Goal: Task Accomplishment & Management: Manage account settings

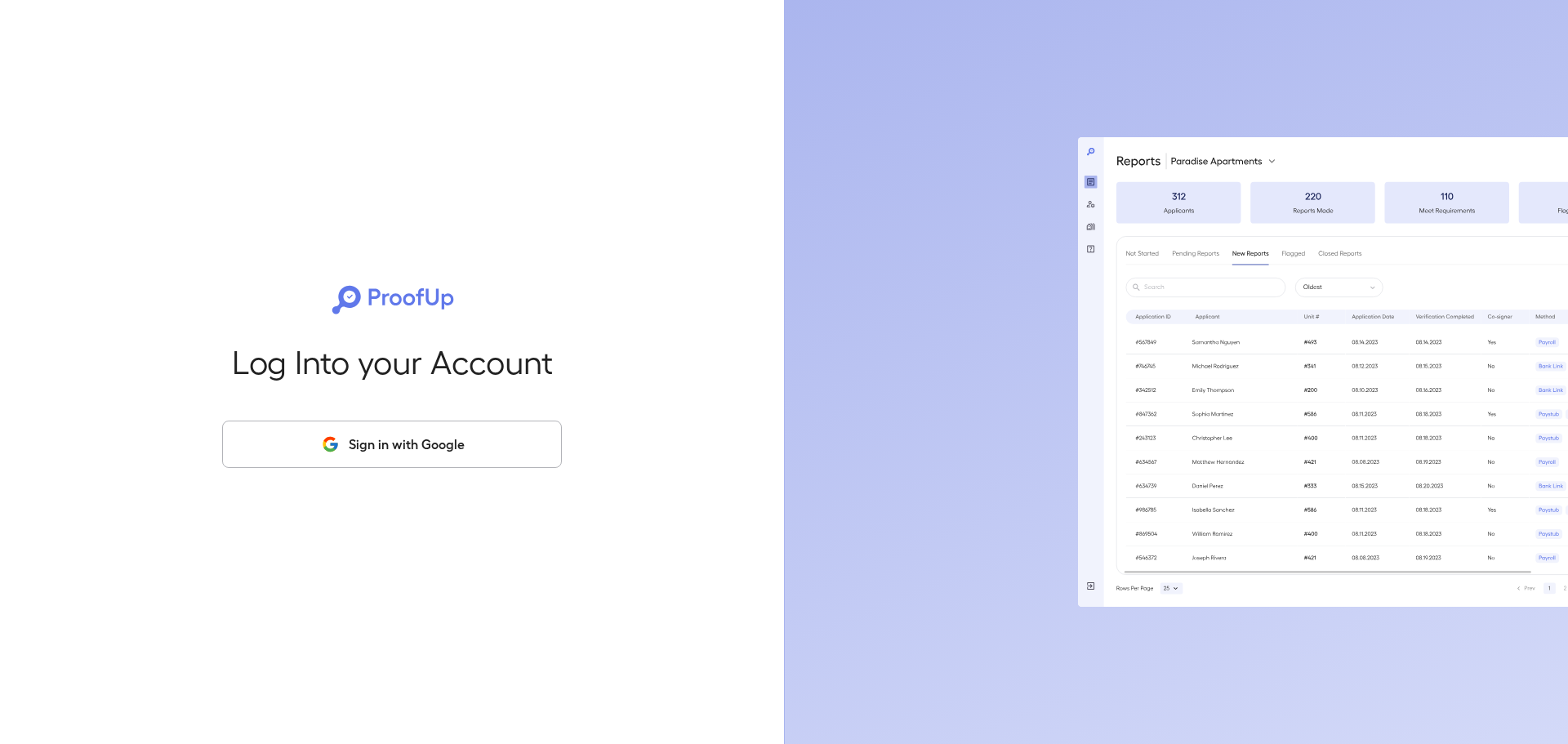
click at [390, 433] on button "Sign in with Google" at bounding box center [392, 444] width 340 height 47
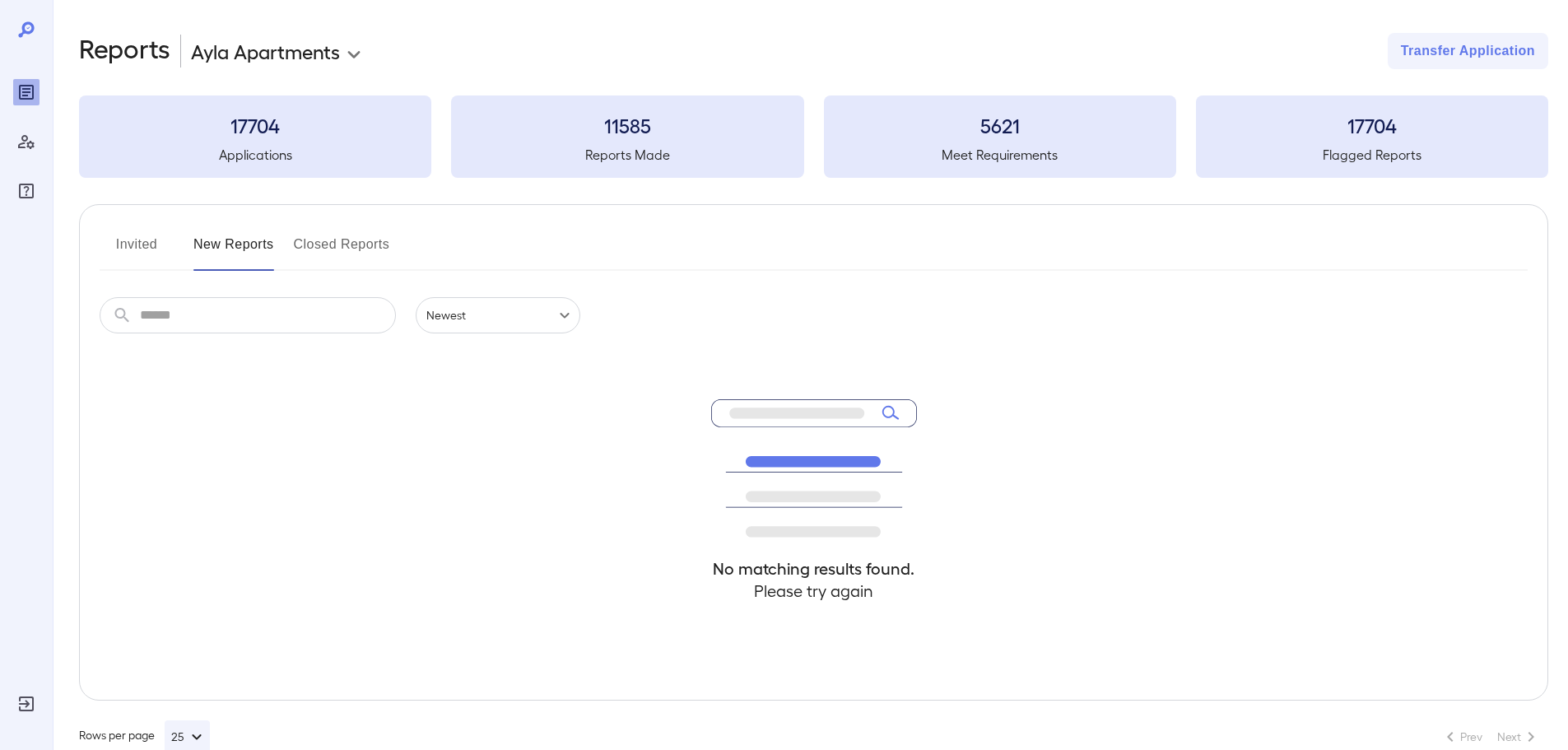
click at [149, 247] on button "Invited" at bounding box center [136, 251] width 74 height 40
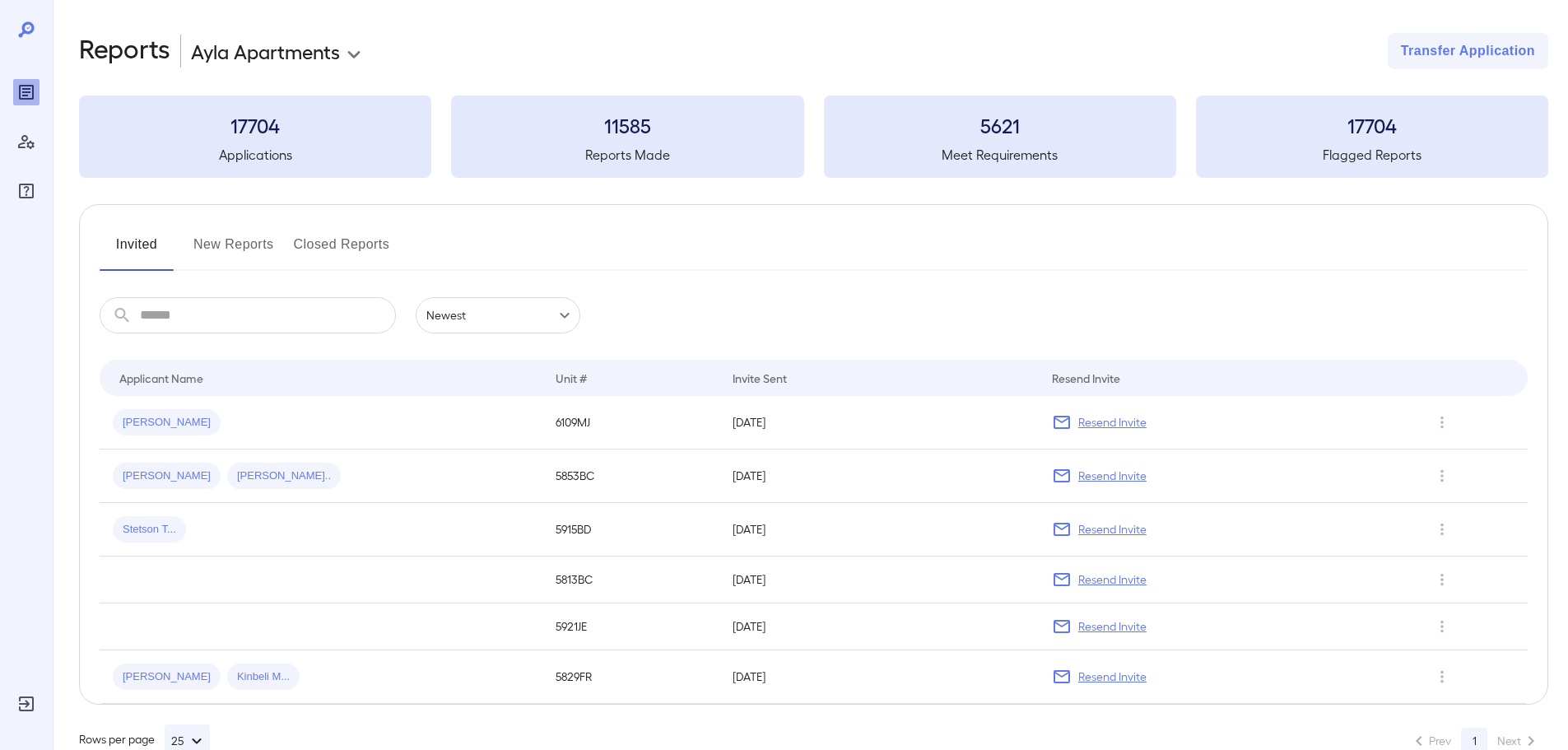
click at [221, 248] on button "New Reports" at bounding box center [233, 251] width 81 height 40
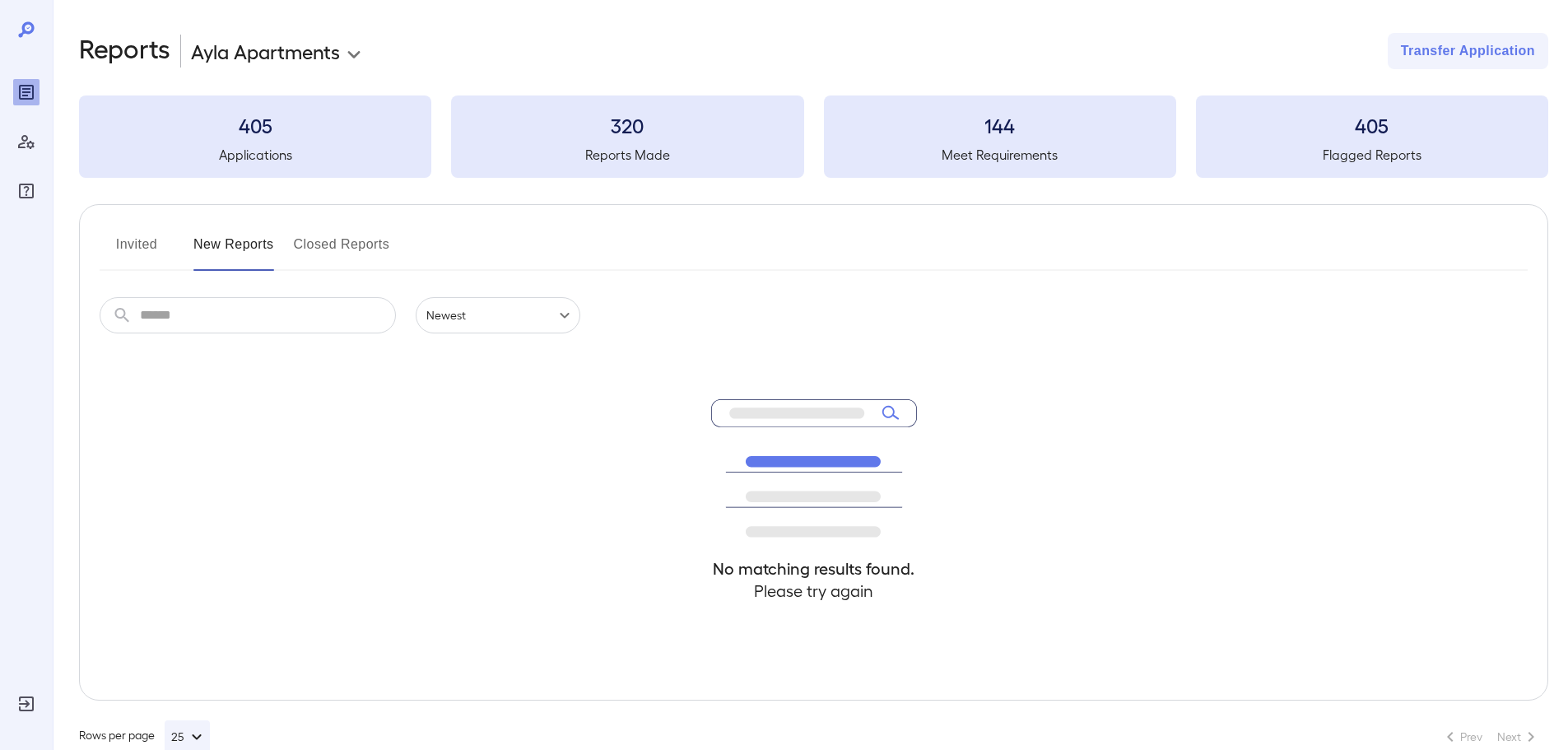
click at [134, 251] on button "Invited" at bounding box center [136, 251] width 74 height 40
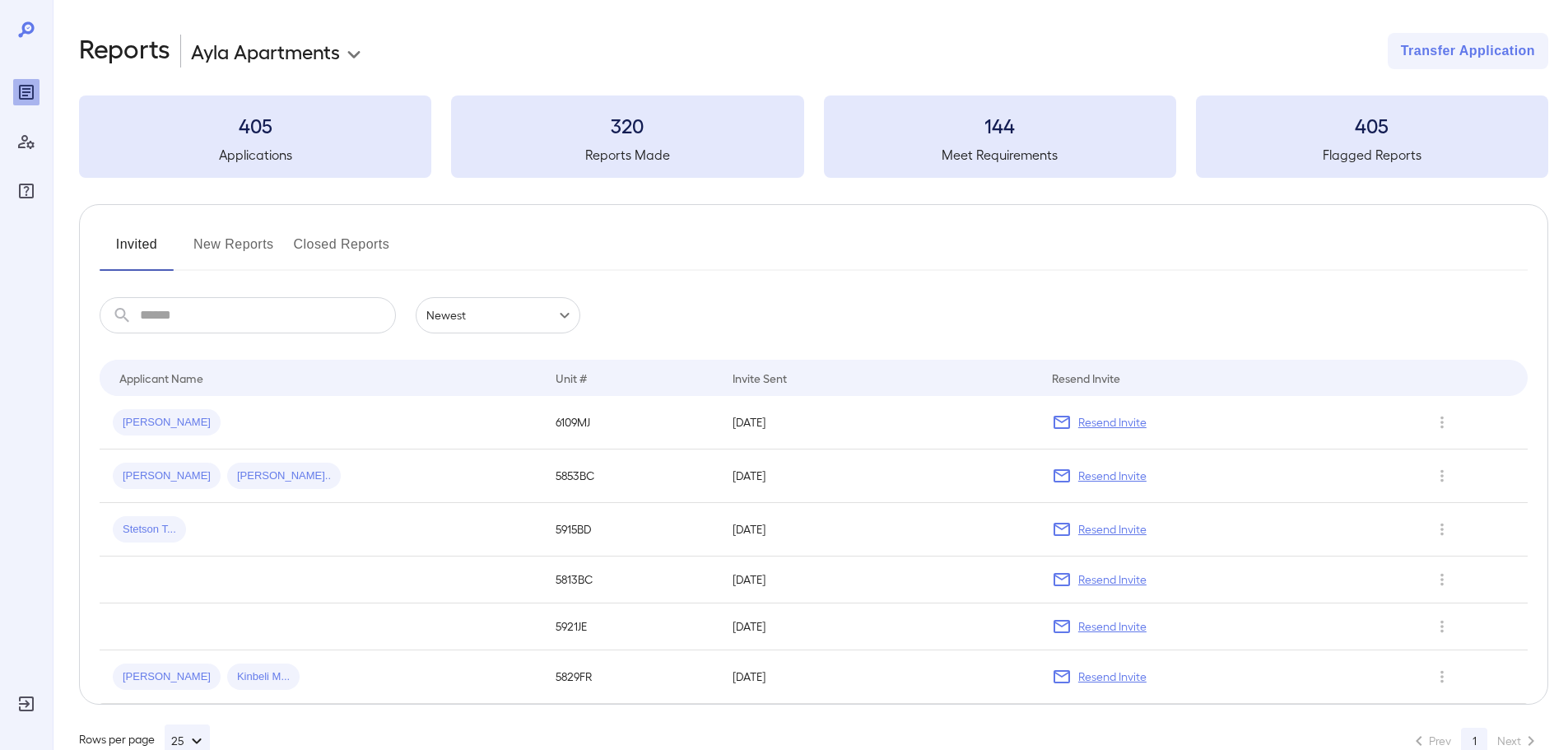
click at [234, 239] on button "New Reports" at bounding box center [233, 251] width 81 height 40
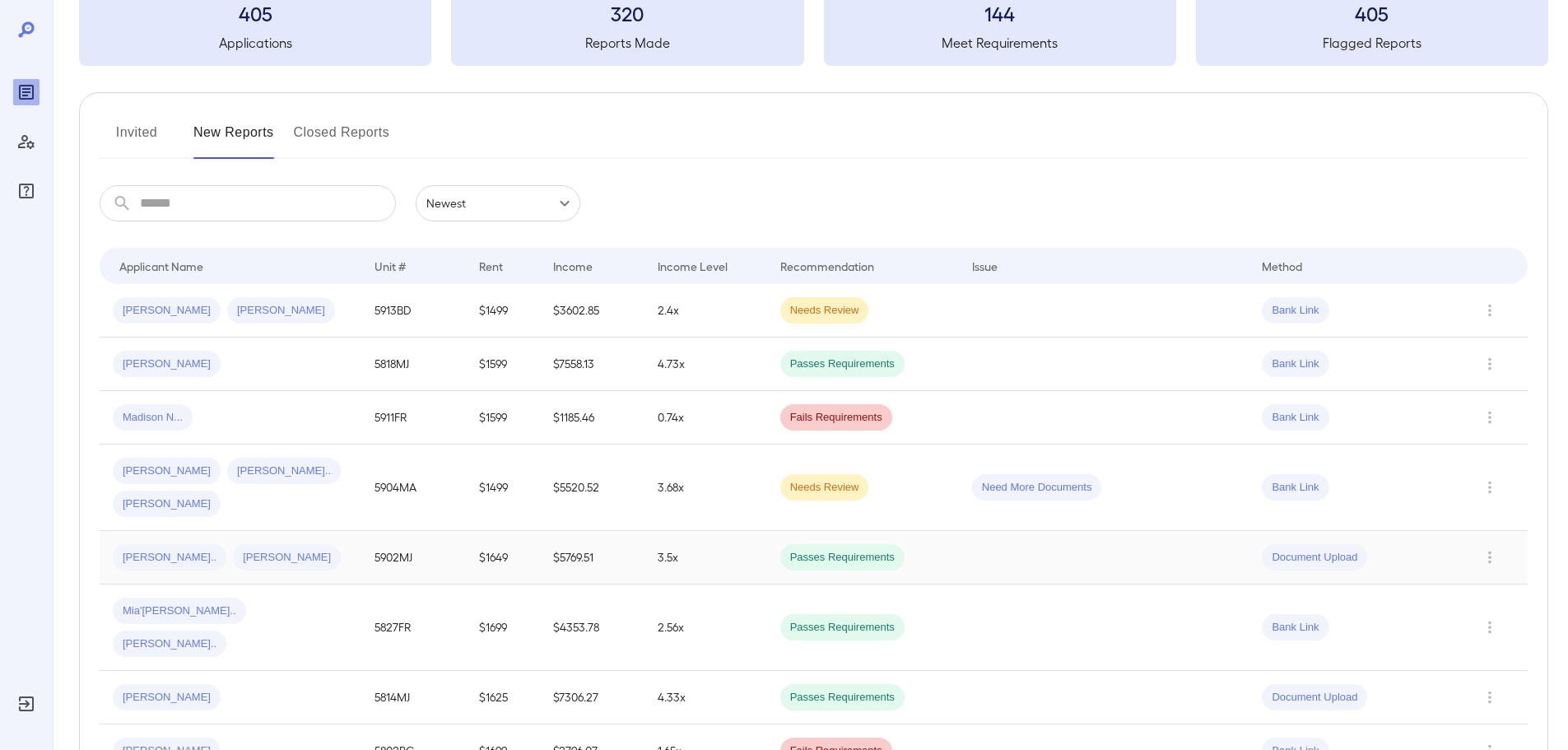
scroll to position [164, 0]
